Goal: Transaction & Acquisition: Download file/media

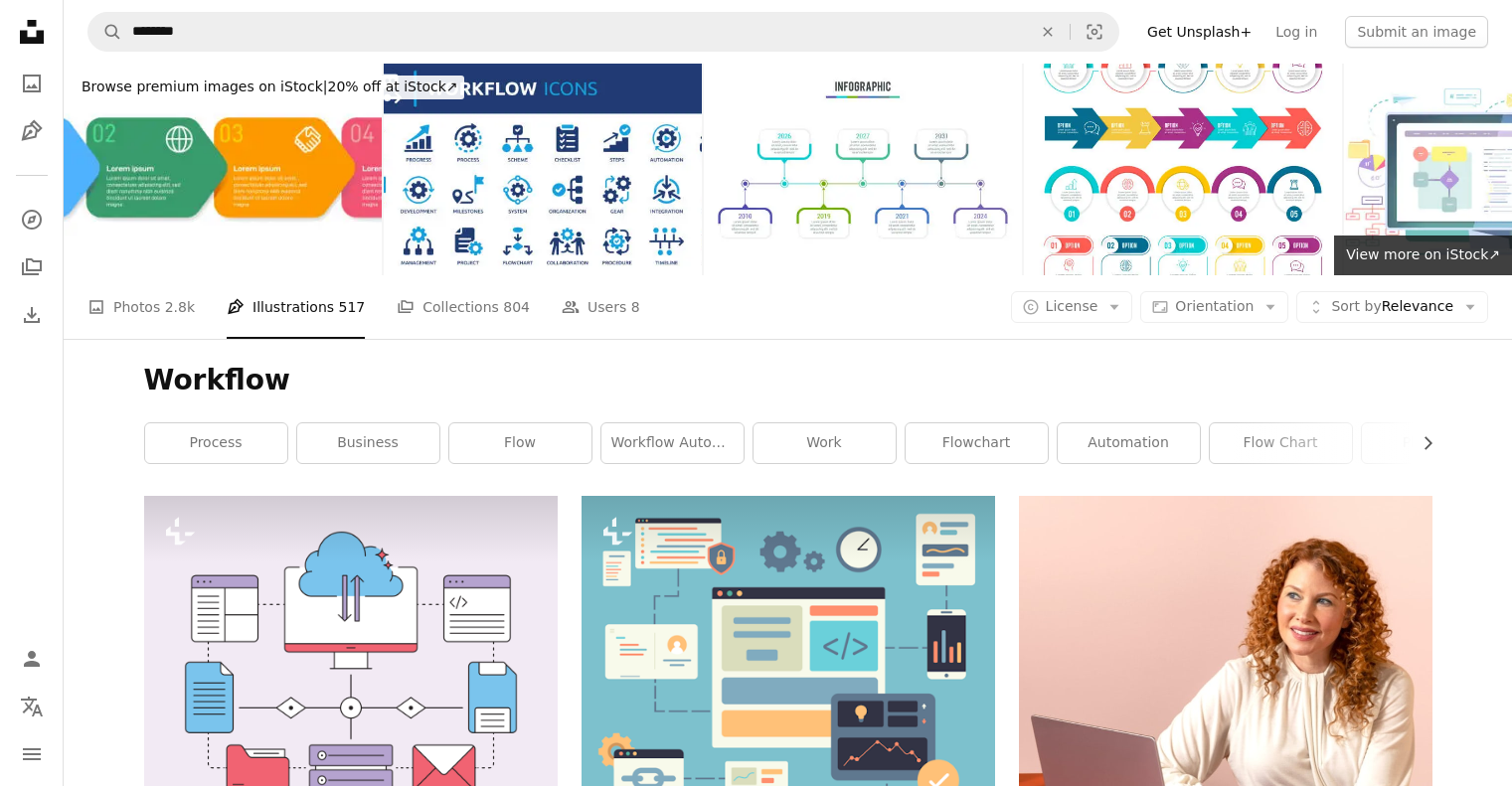
scroll to position [4967, 0]
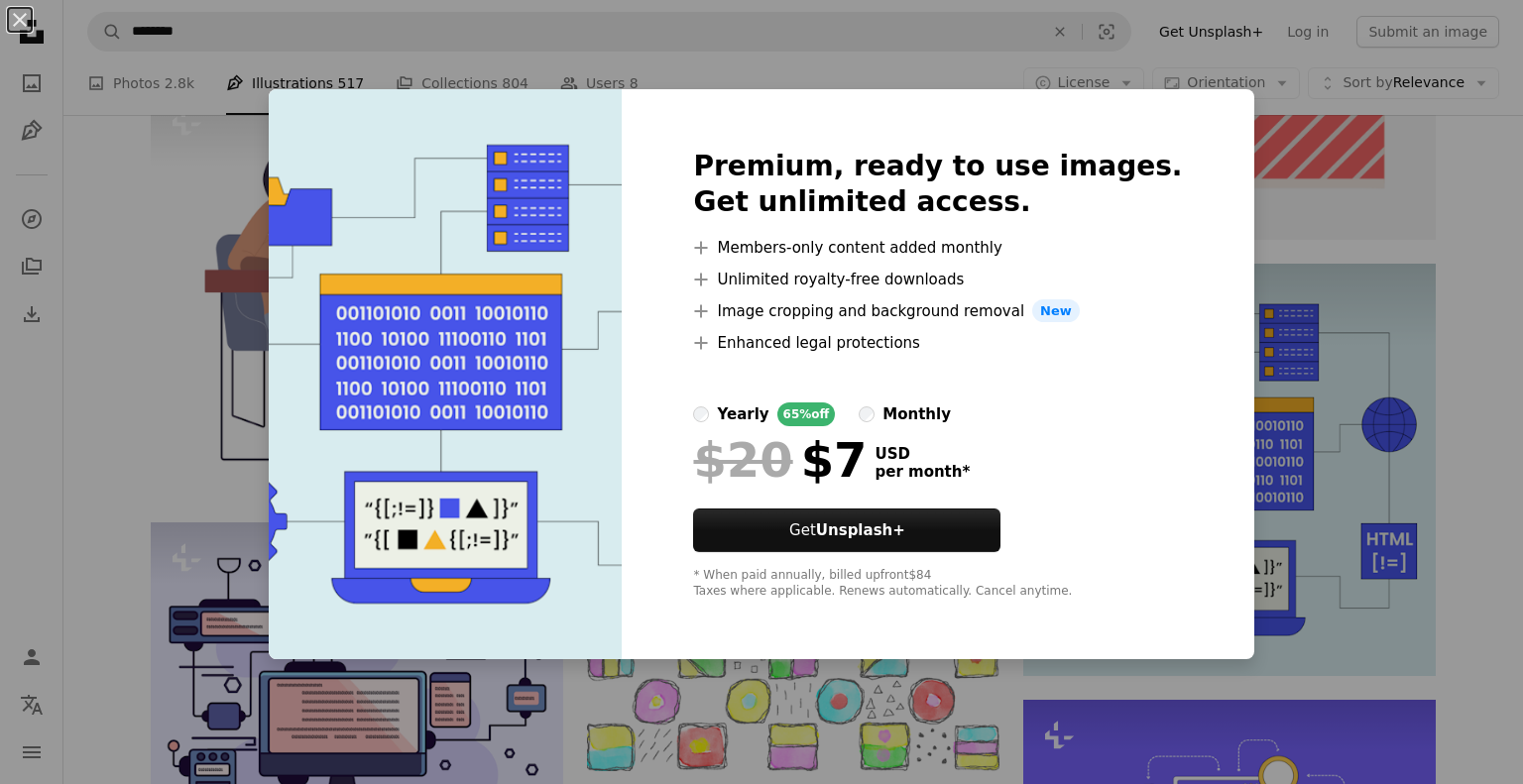
click at [1282, 454] on div "An X shape Premium, ready to use images. Get unlimited access. A plus sign Memb…" at bounding box center [762, 392] width 1523 height 784
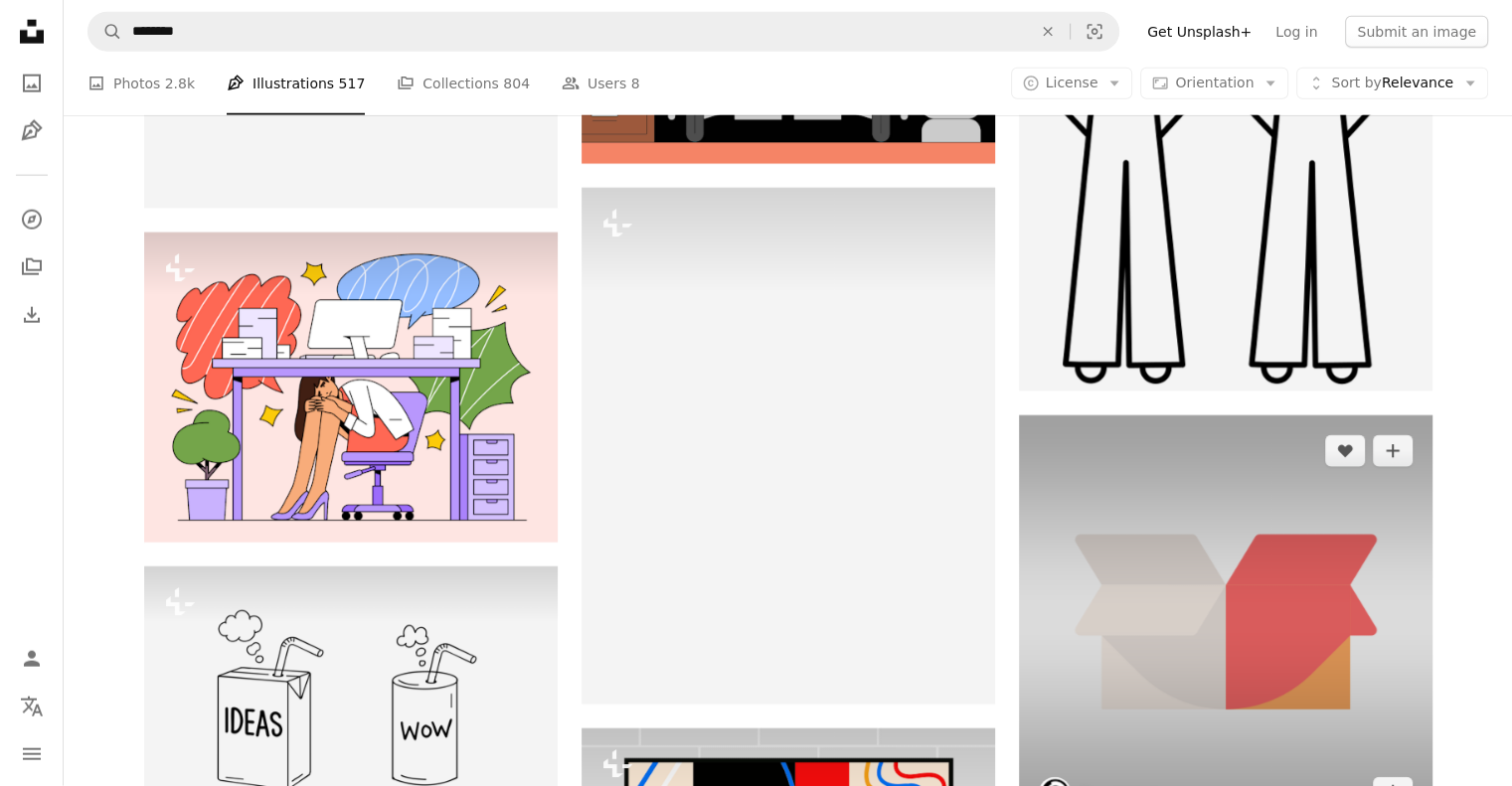
scroll to position [28012, 0]
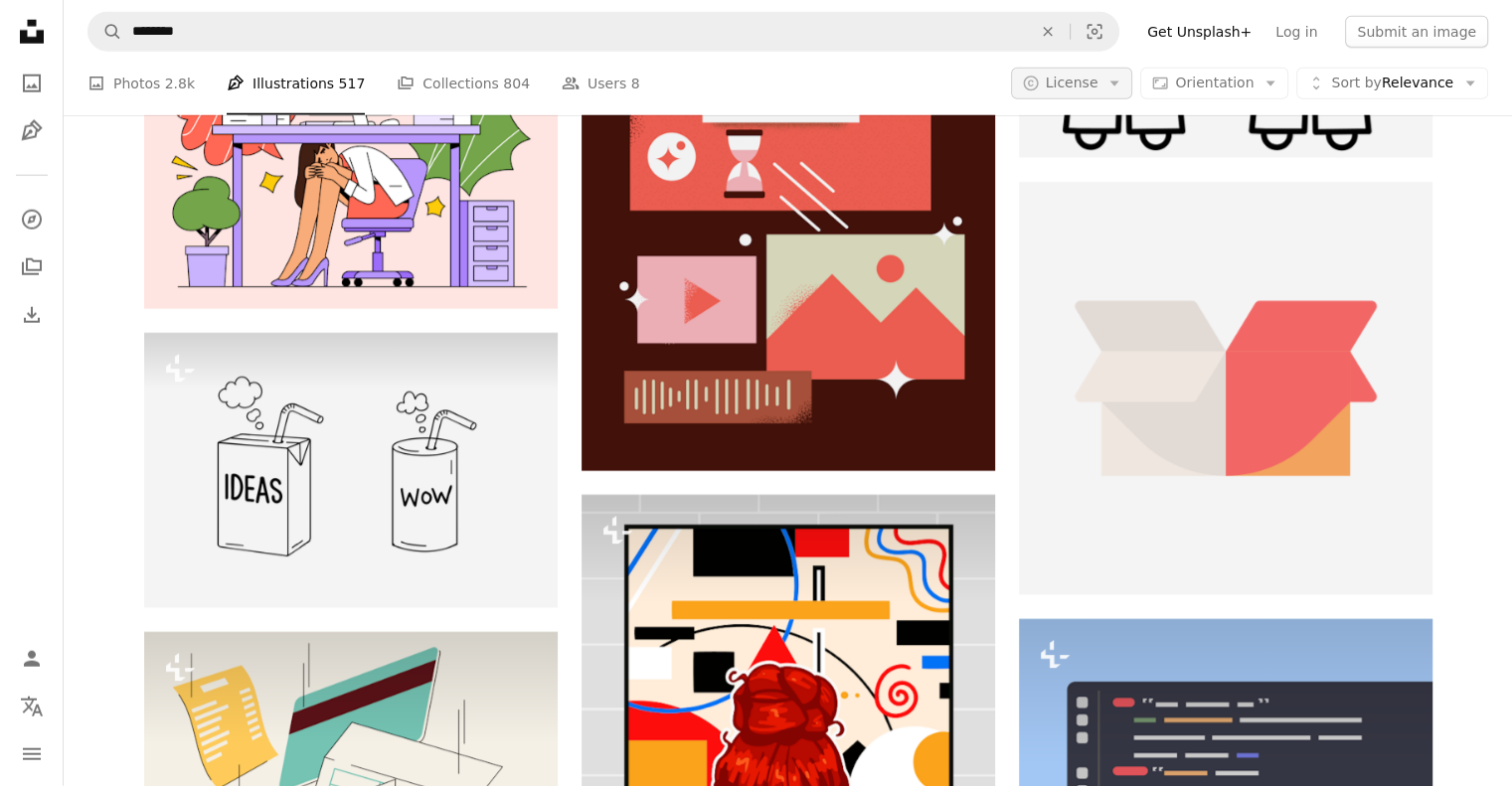
click at [1093, 89] on span "License" at bounding box center [1071, 83] width 53 height 16
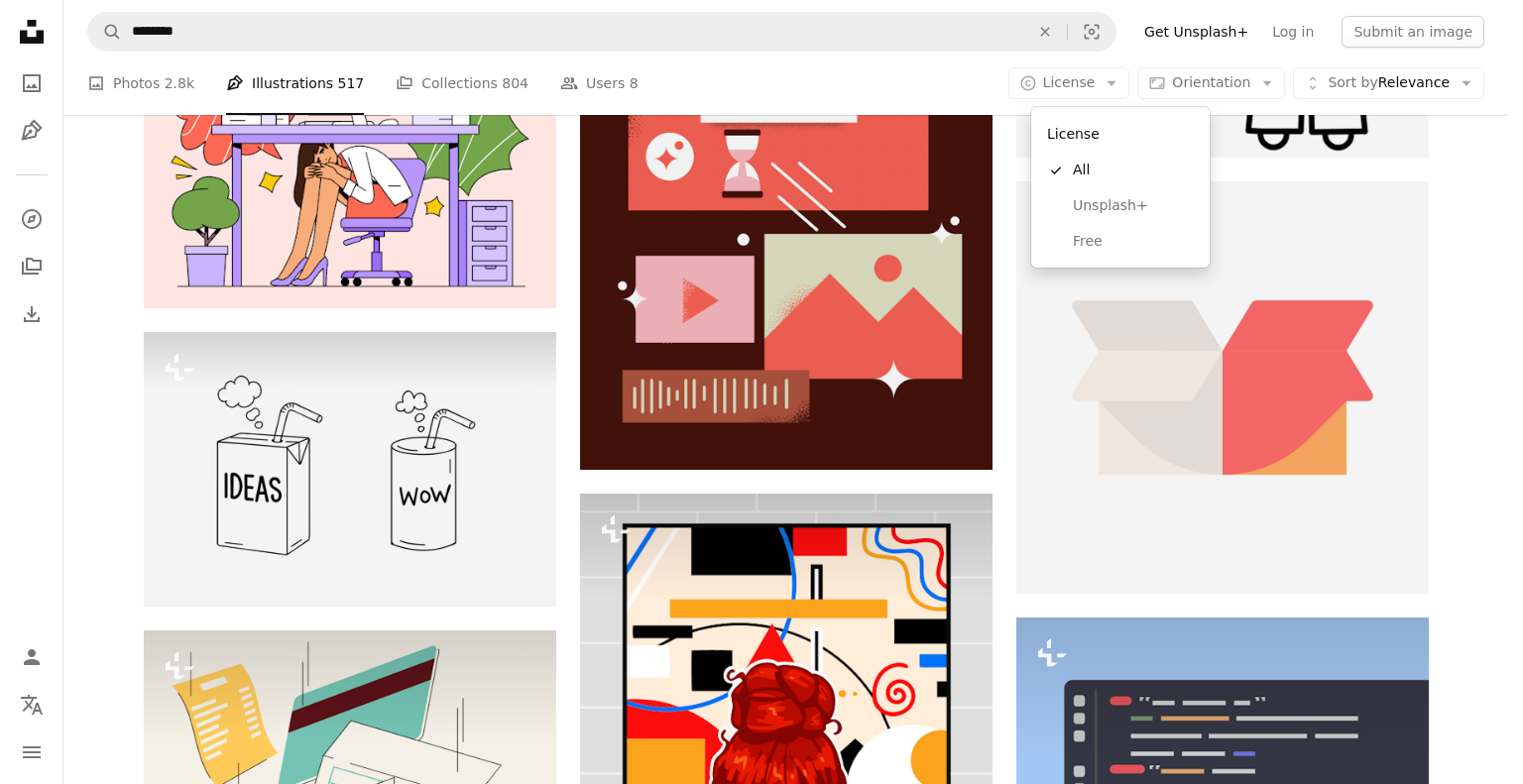
click at [1465, 173] on body "Unsplash logo Unsplash Home A photo Pen Tool A compass A stack of folders Downl…" at bounding box center [754, 392] width 1508 height 784
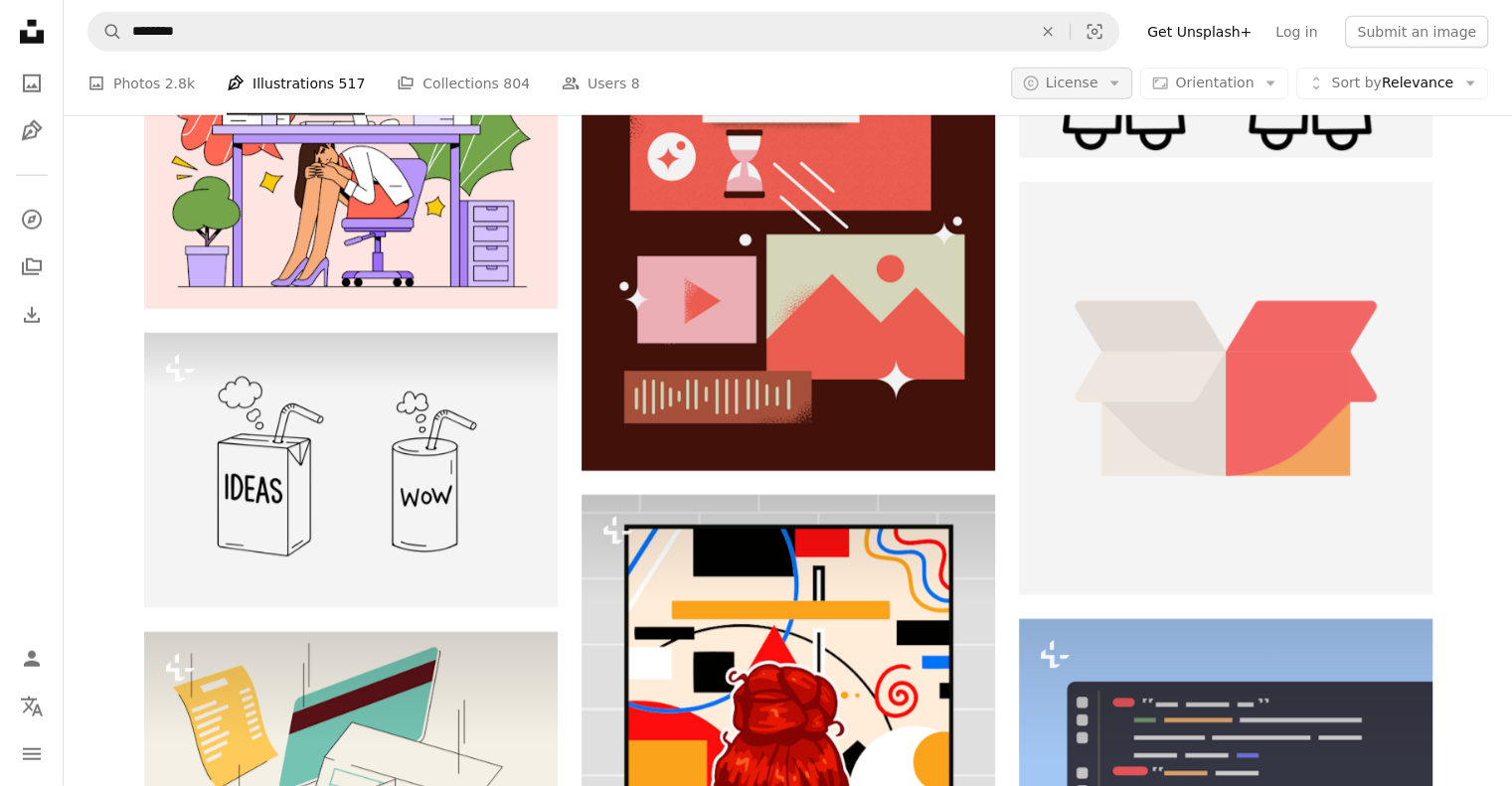
click at [1039, 85] on icon "A copyright icon ©" at bounding box center [1030, 84] width 18 height 18
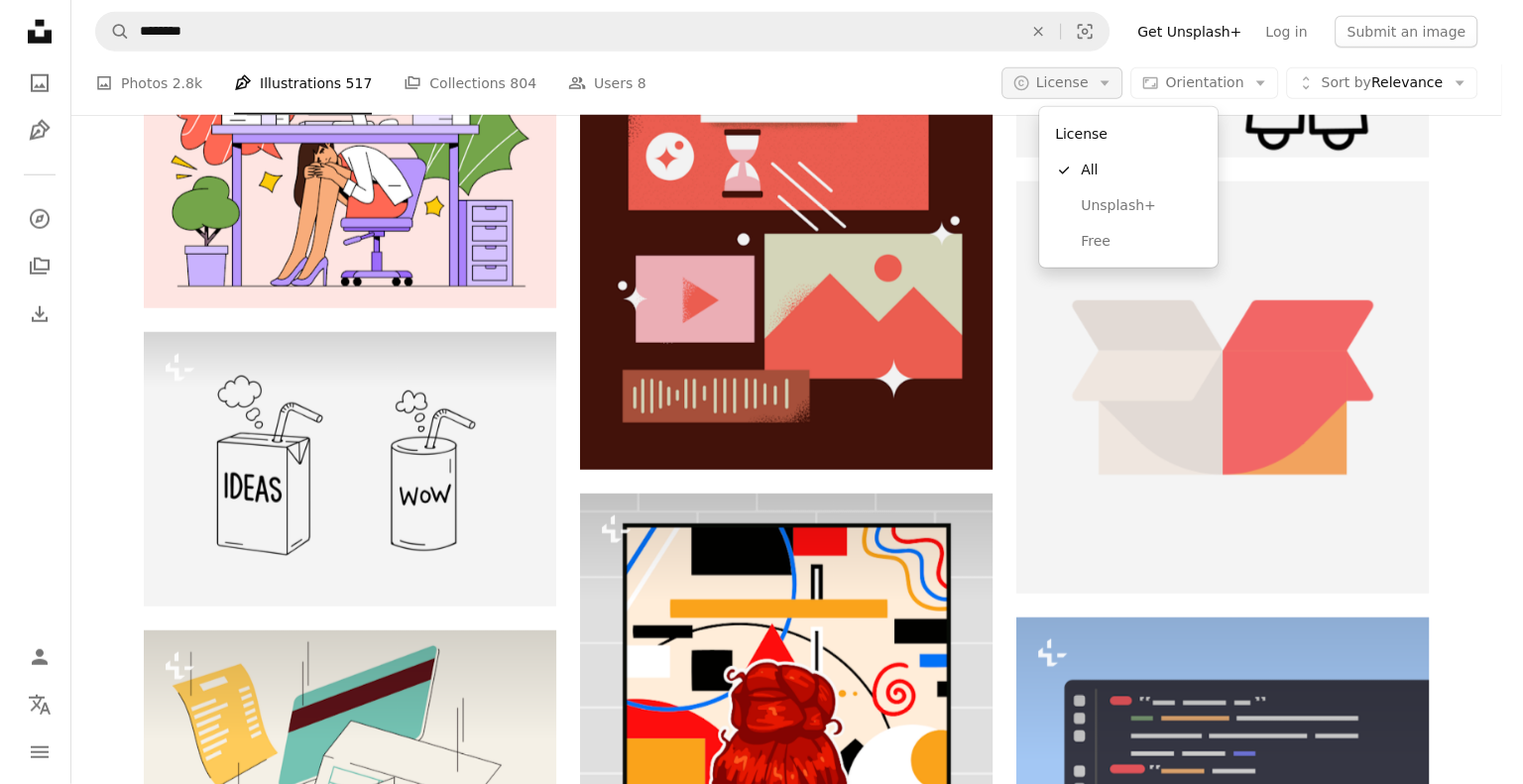
scroll to position [0, 0]
click at [1093, 237] on span "Free" at bounding box center [1132, 242] width 121 height 20
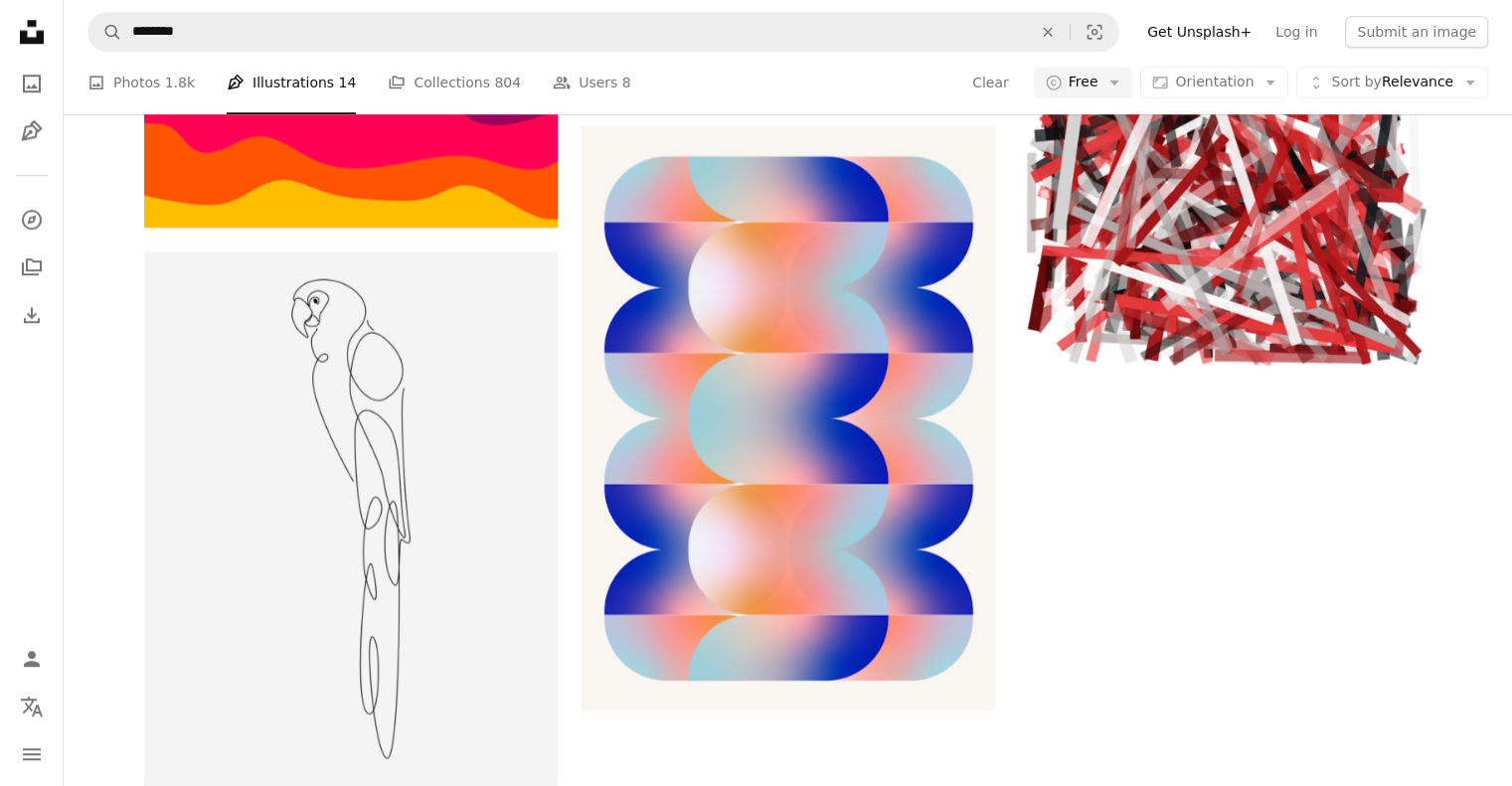
scroll to position [20164, 0]
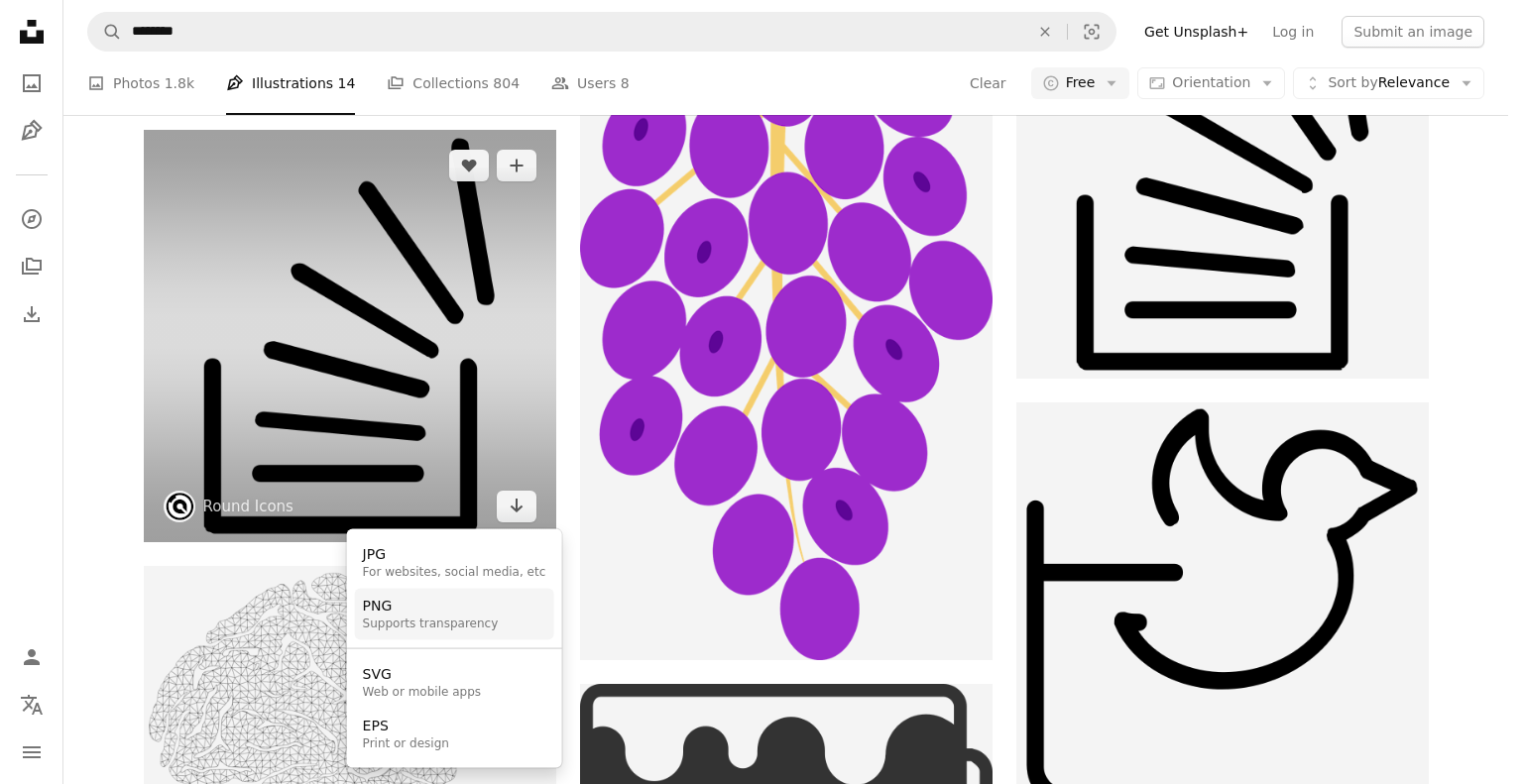
click at [405, 626] on div "Supports transparency" at bounding box center [431, 625] width 136 height 16
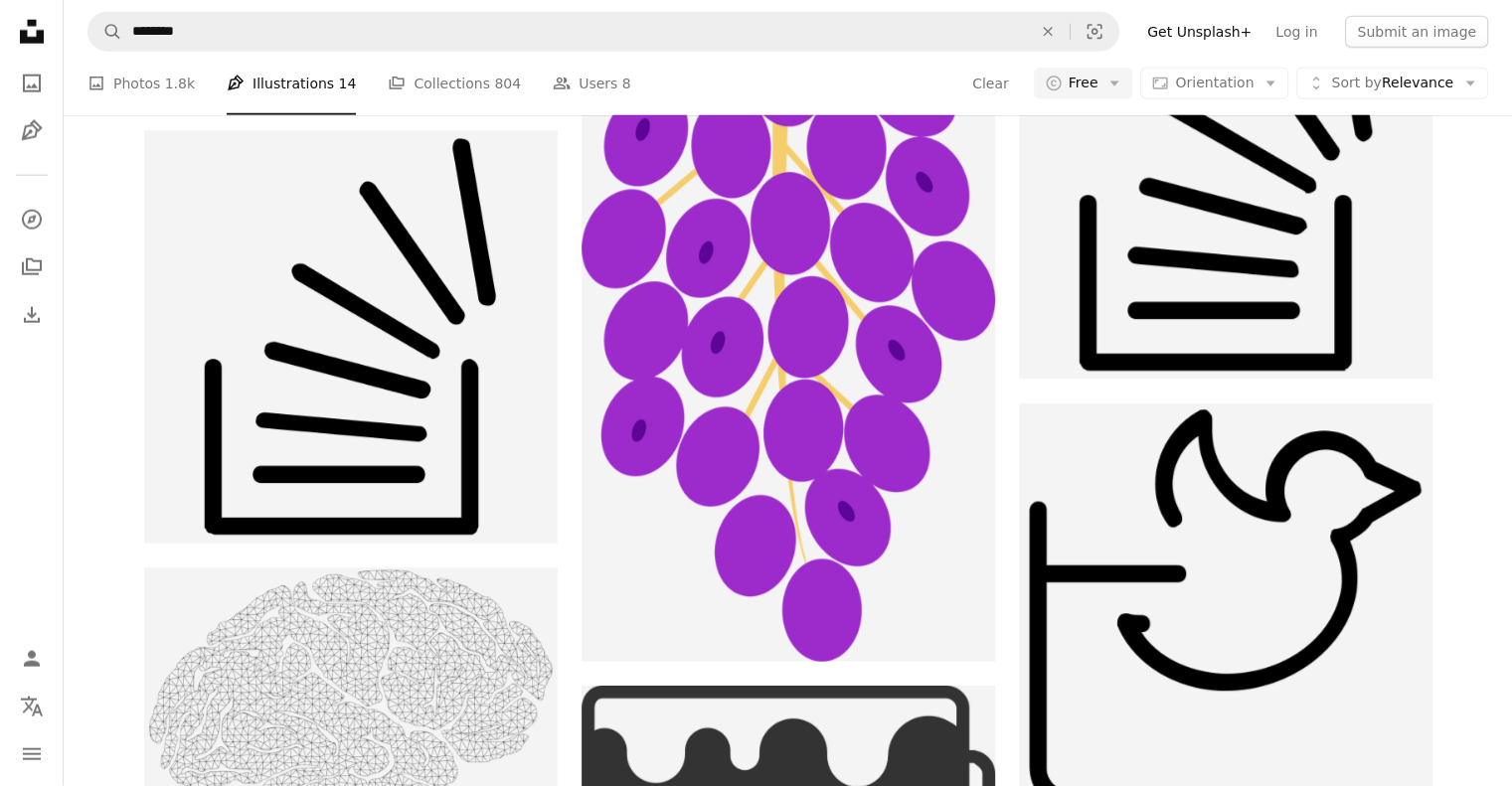
scroll to position [0, 0]
click at [27, 143] on link "Pen Tool" at bounding box center [32, 131] width 40 height 40
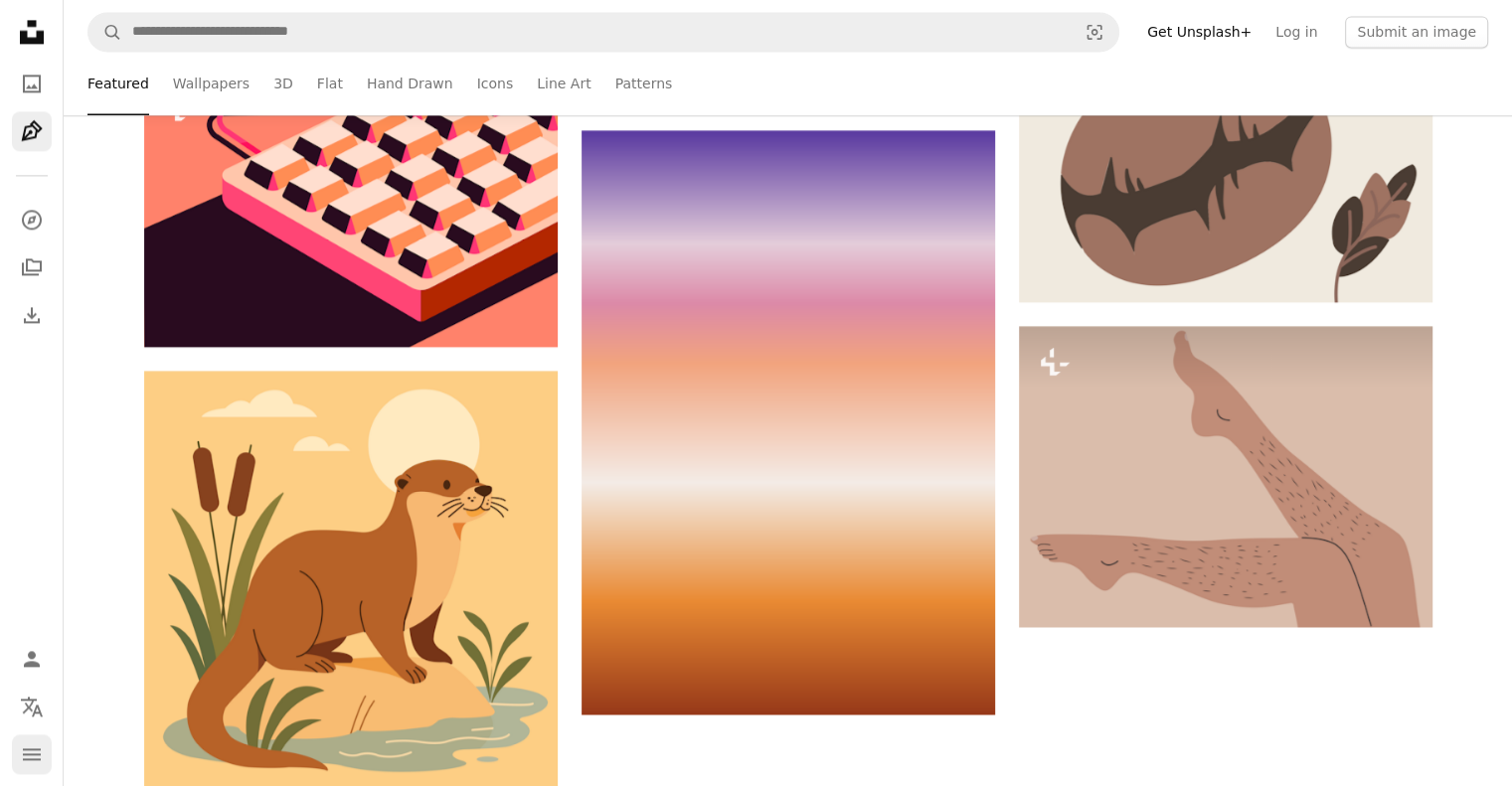
click at [27, 756] on icon "navigation menu" at bounding box center [32, 754] width 24 height 24
